Goal: Task Accomplishment & Management: Manage account settings

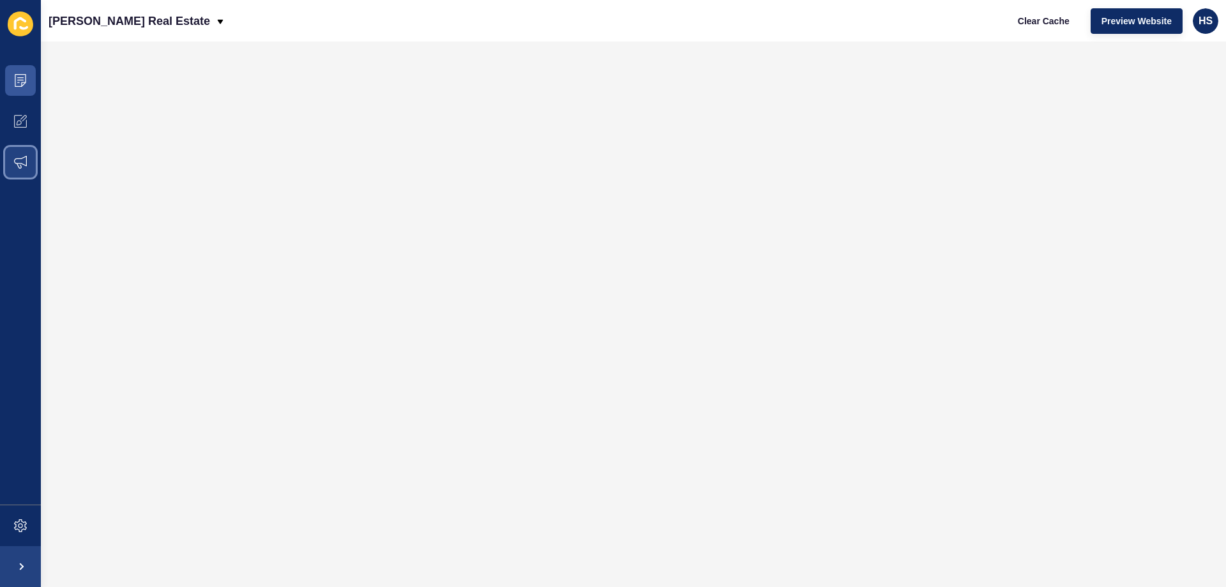
click at [31, 169] on span at bounding box center [20, 162] width 41 height 41
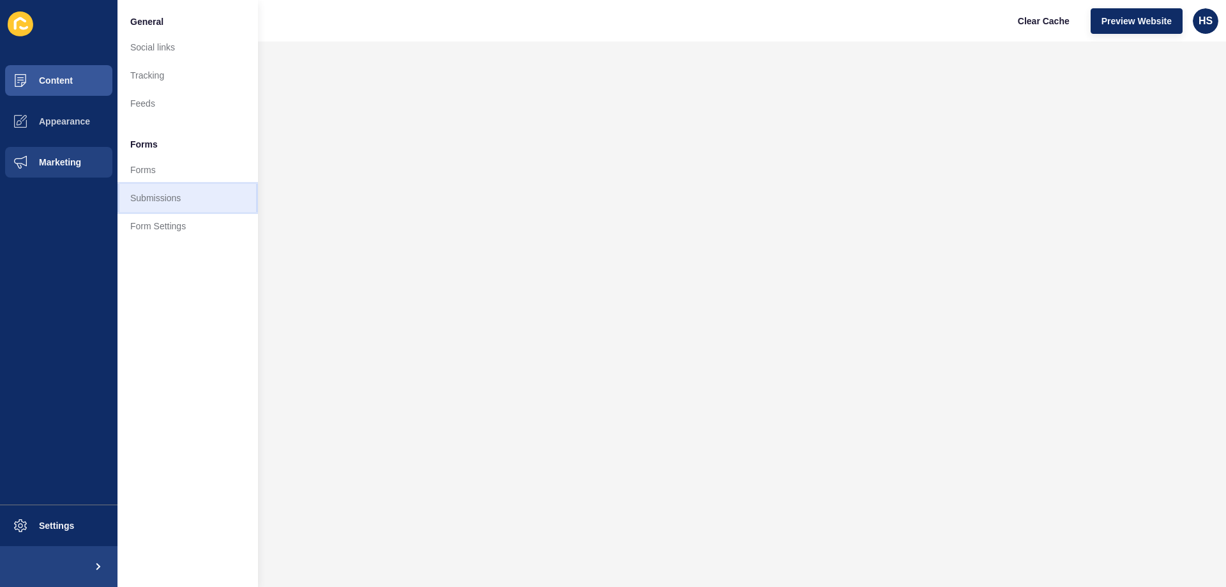
click at [181, 191] on link "Submissions" at bounding box center [188, 198] width 141 height 28
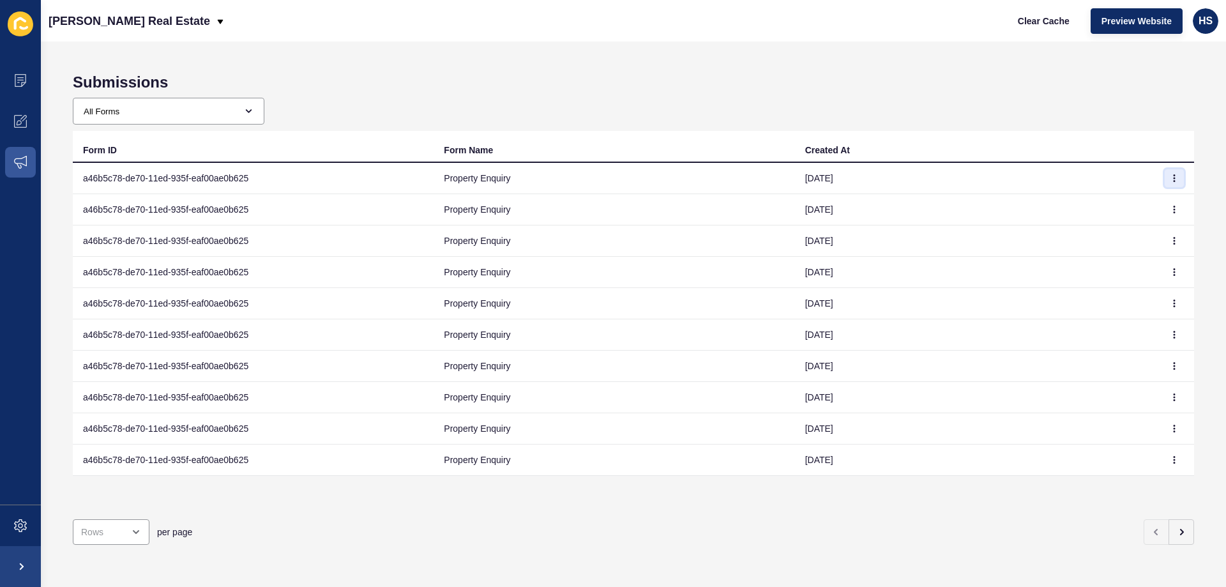
click at [1171, 179] on icon "button" at bounding box center [1175, 178] width 8 height 8
click at [1108, 199] on link "View" at bounding box center [1129, 204] width 89 height 28
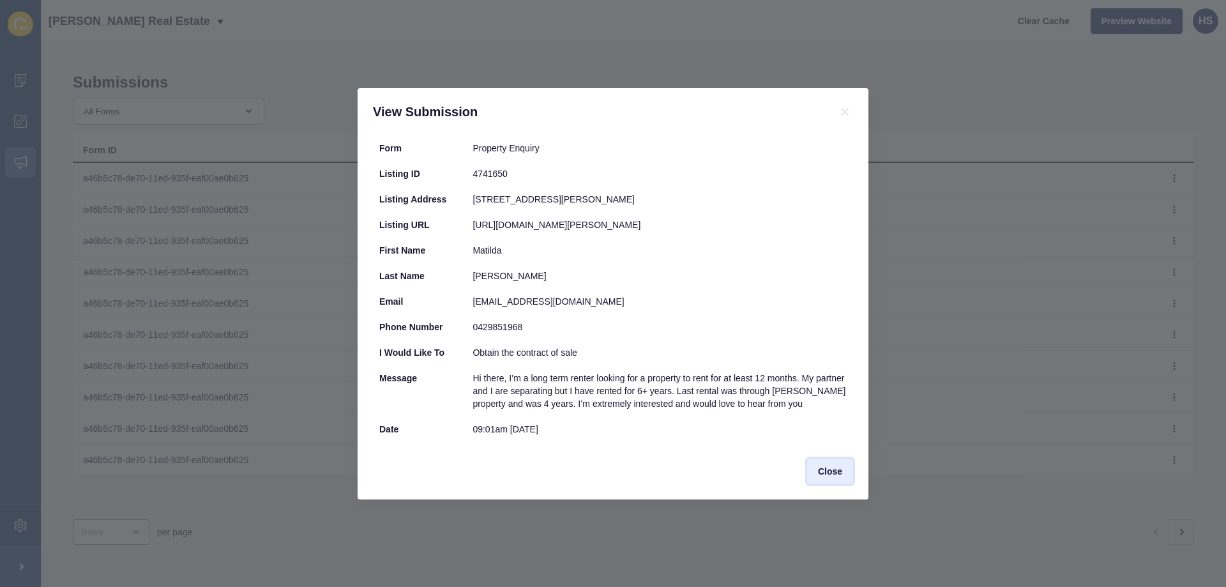
click at [825, 474] on span "Close" at bounding box center [830, 471] width 24 height 13
